Goal: Manage account settings

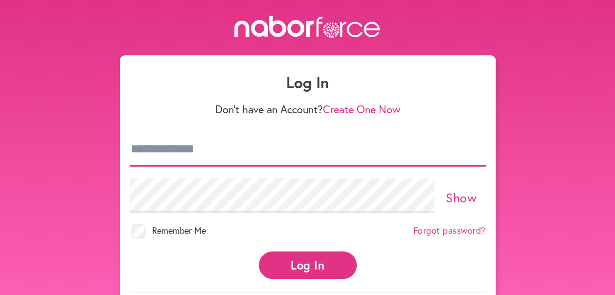
click at [207, 153] on input "email" at bounding box center [308, 149] width 356 height 34
type input "**********"
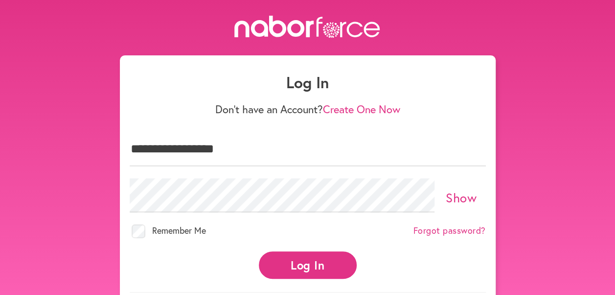
click at [309, 262] on button "Log In" at bounding box center [308, 264] width 98 height 27
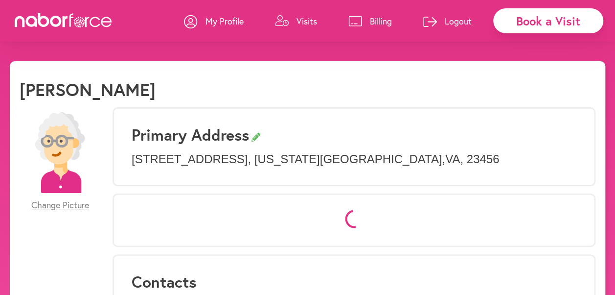
select select "*"
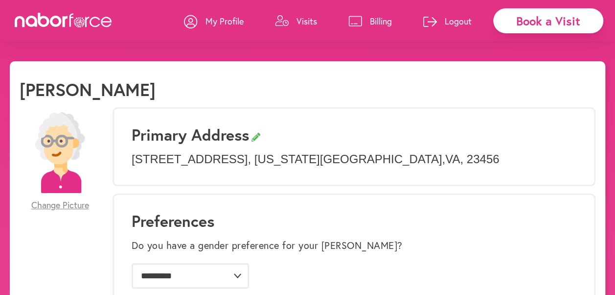
click at [307, 20] on p "Visits" at bounding box center [307, 21] width 21 height 12
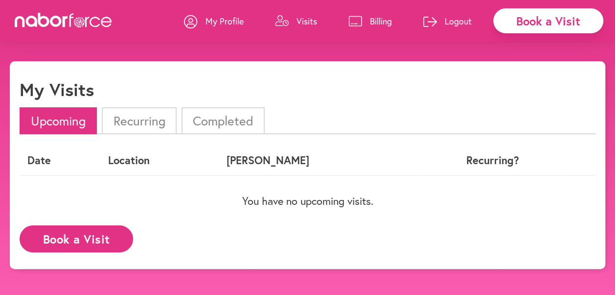
click at [217, 118] on li "Completed" at bounding box center [223, 120] width 83 height 27
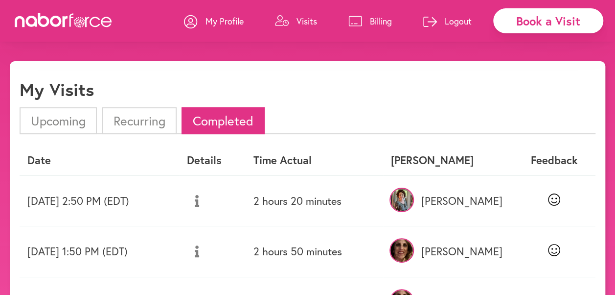
click at [383, 21] on p "Billing" at bounding box center [381, 21] width 22 height 12
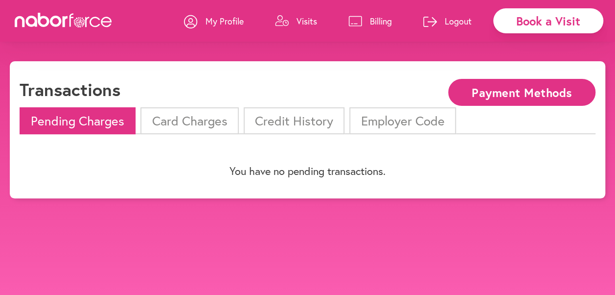
click at [208, 121] on li "Card Charges" at bounding box center [190, 120] width 98 height 27
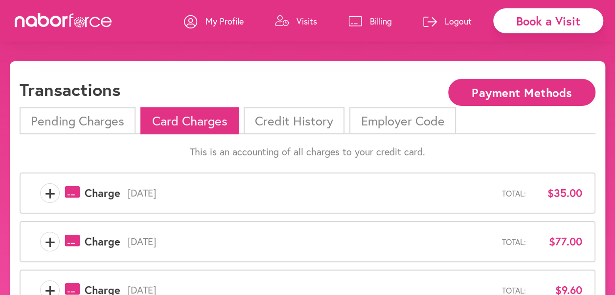
scroll to position [2, 0]
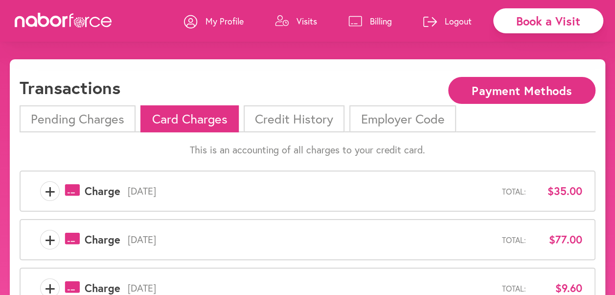
click at [303, 117] on li "Credit History" at bounding box center [294, 118] width 101 height 27
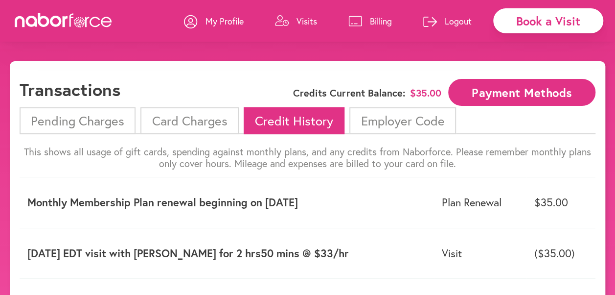
click at [189, 120] on li "Card Charges" at bounding box center [190, 120] width 98 height 27
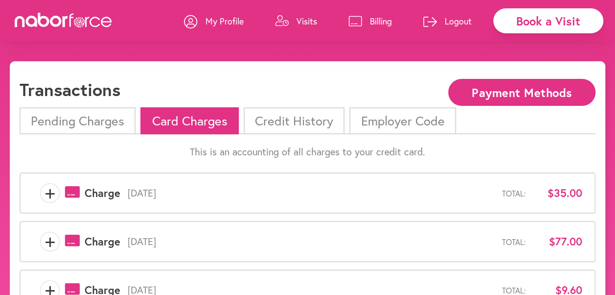
click at [103, 121] on li "Pending Charges" at bounding box center [78, 120] width 116 height 27
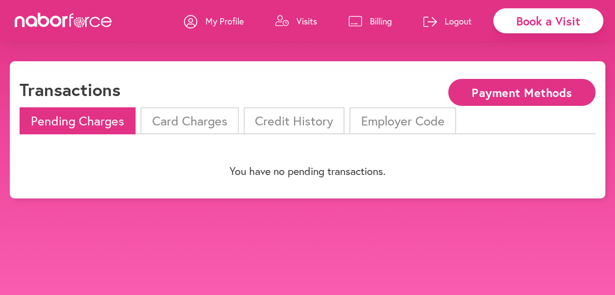
click at [468, 20] on p "Logout" at bounding box center [458, 21] width 27 height 12
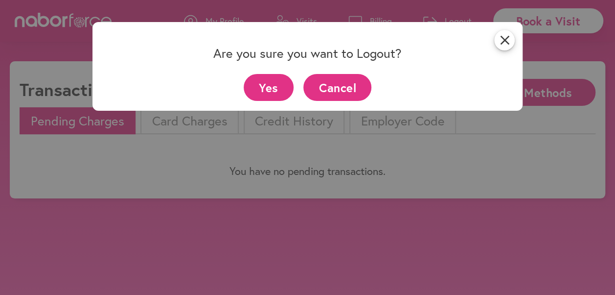
click at [275, 83] on button "Yes" at bounding box center [269, 87] width 50 height 27
